Goal: Task Accomplishment & Management: Use online tool/utility

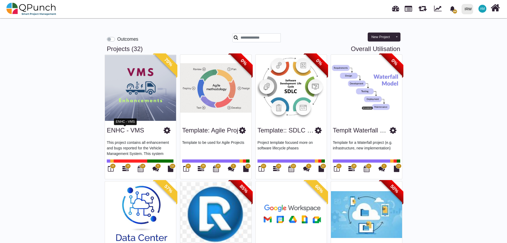
click at [120, 131] on link "ENHC - VMS" at bounding box center [125, 130] width 37 height 7
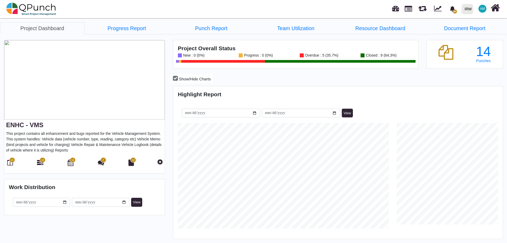
scroll to position [146, 328]
click at [11, 165] on icon at bounding box center [10, 162] width 6 height 6
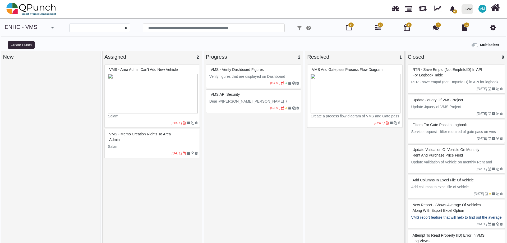
select select
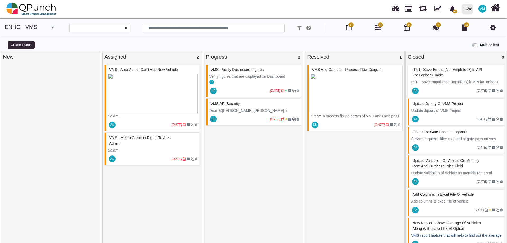
click at [146, 145] on div "VMS - Memo creation rights to Area Admin" at bounding box center [153, 141] width 90 height 14
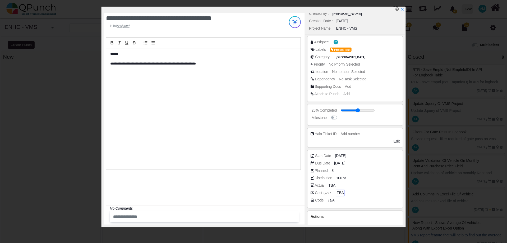
scroll to position [26, 0]
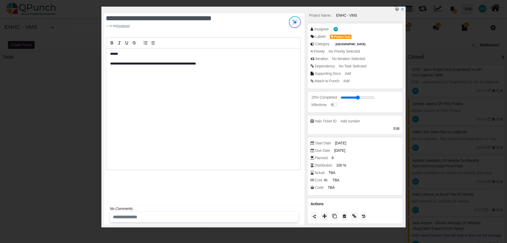
drag, startPoint x: 315, startPoint y: 158, endPoint x: 341, endPoint y: 157, distance: 25.6
click at [341, 157] on div "Planned 8" at bounding box center [357, 157] width 92 height 5
click at [346, 173] on div "Actual TBA" at bounding box center [357, 172] width 92 height 5
click at [174, 217] on input "text" at bounding box center [193, 216] width 164 height 9
click at [167, 195] on div "**********" at bounding box center [204, 118] width 201 height 211
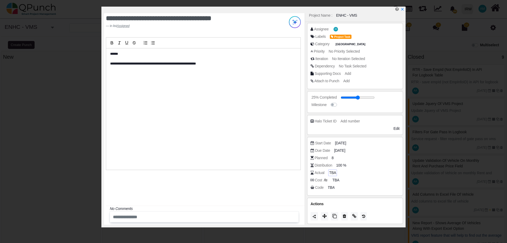
click at [334, 173] on span "TBA" at bounding box center [332, 173] width 7 height 6
click at [332, 173] on span "TBA" at bounding box center [332, 173] width 7 height 6
click at [240, 188] on div "**********" at bounding box center [204, 118] width 201 height 211
click at [402, 9] on icon "x" at bounding box center [402, 9] width 3 height 3
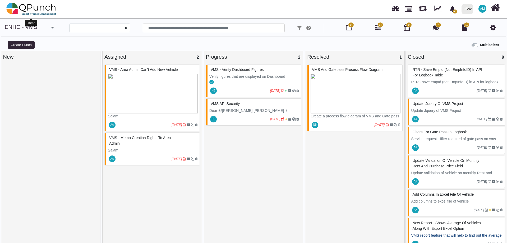
click at [25, 11] on img at bounding box center [31, 9] width 50 height 16
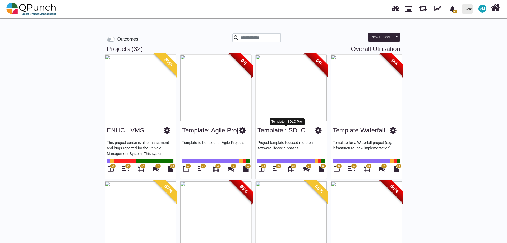
click at [295, 129] on link "Template:: SDLC Proj" at bounding box center [287, 130] width 61 height 7
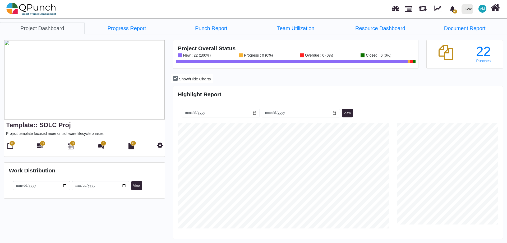
scroll to position [146, 328]
click at [10, 145] on span "22" at bounding box center [12, 143] width 6 height 5
click at [10, 146] on icon at bounding box center [10, 146] width 6 height 6
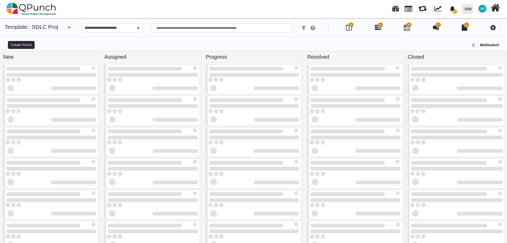
select select
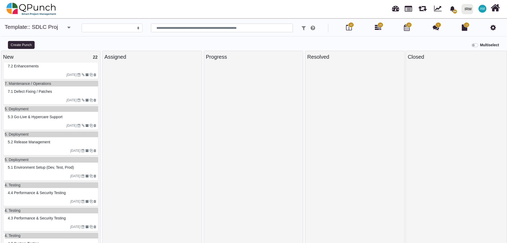
scroll to position [132, 0]
